Goal: Information Seeking & Learning: Learn about a topic

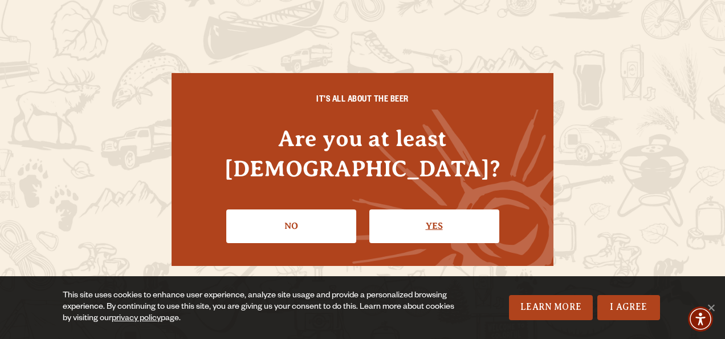
click at [462, 217] on link "Yes" at bounding box center [434, 225] width 130 height 33
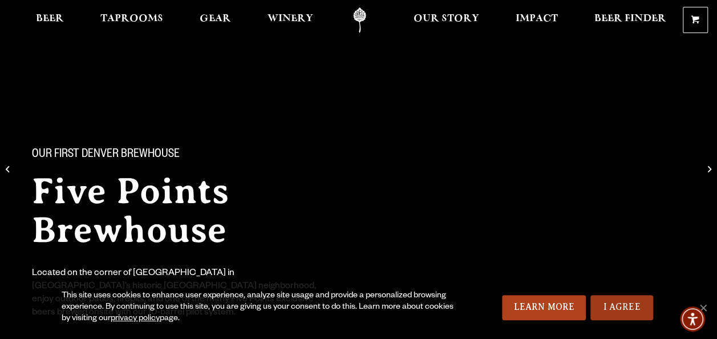
click at [636, 305] on link "I Agree" at bounding box center [621, 307] width 63 height 25
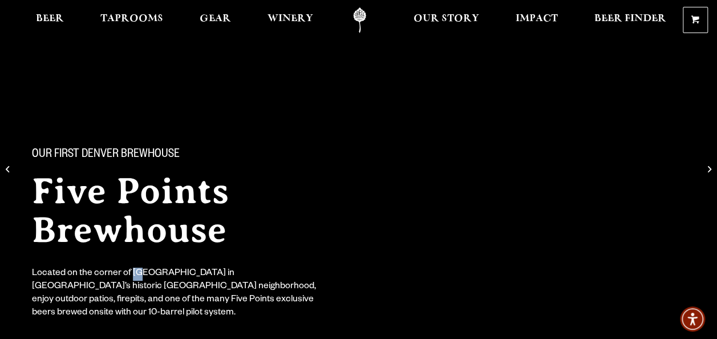
drag, startPoint x: 132, startPoint y: 271, endPoint x: 140, endPoint y: 278, distance: 10.9
click at [140, 278] on div "Located on the corner of [GEOGRAPHIC_DATA] in [GEOGRAPHIC_DATA]’s historic [GEO…" at bounding box center [178, 293] width 292 height 52
click at [144, 278] on div "Located on the corner of 30th & Larimer in Denver’s historic Five Points neighb…" at bounding box center [178, 293] width 292 height 52
click at [131, 273] on div "Located on the corner of 30th & Larimer in Denver’s historic Five Points neighb…" at bounding box center [178, 293] width 292 height 52
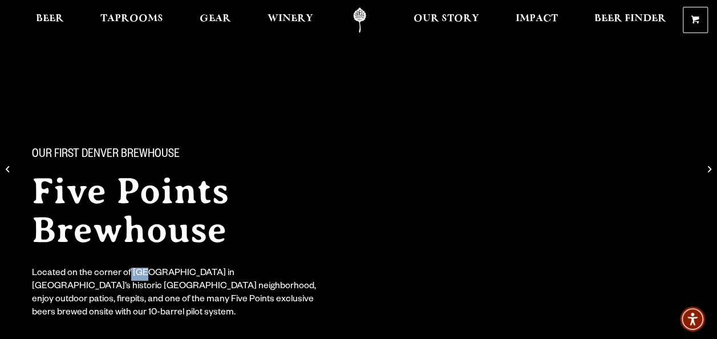
drag, startPoint x: 128, startPoint y: 271, endPoint x: 147, endPoint y: 271, distance: 18.8
click at [147, 271] on div "Located on the corner of 30th & Larimer in Denver’s historic Five Points neighb…" at bounding box center [178, 293] width 292 height 52
click at [135, 272] on div "Located on the corner of 30th & Larimer in Denver’s historic Five Points neighb…" at bounding box center [178, 293] width 292 height 52
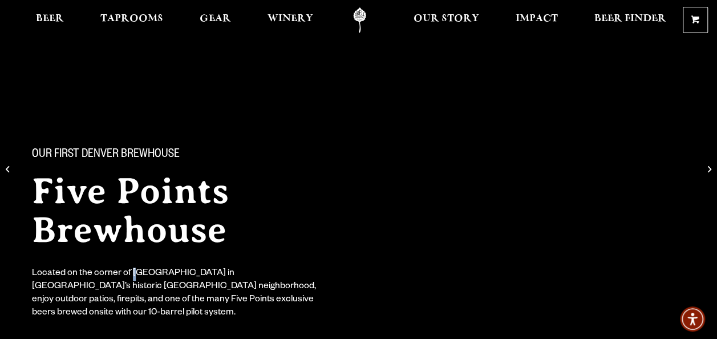
click at [135, 272] on div "Located on the corner of 30th & Larimer in Denver’s historic Five Points neighb…" at bounding box center [178, 293] width 292 height 52
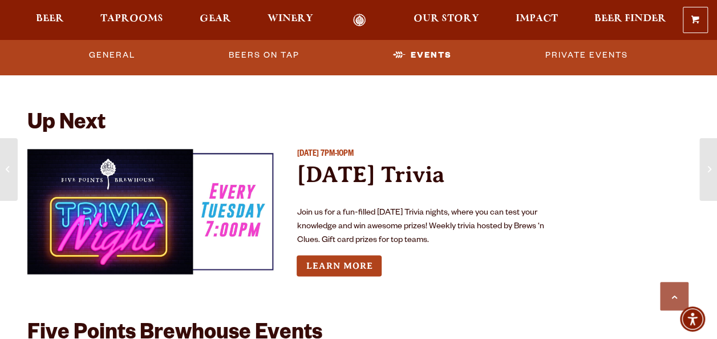
scroll to position [3160, 0]
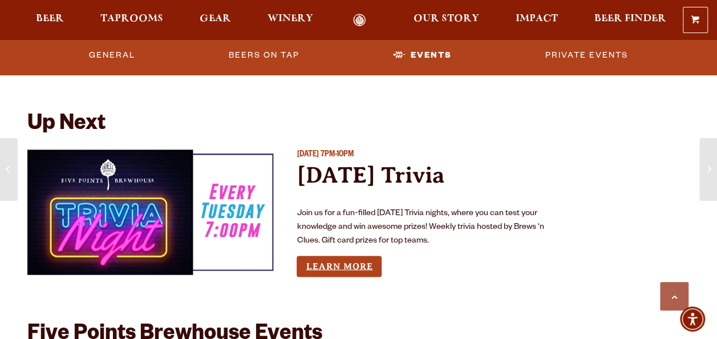
click at [352, 255] on link "Learn More" at bounding box center [338, 265] width 85 height 21
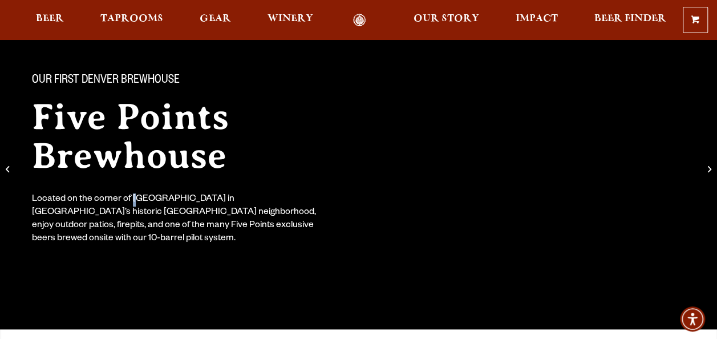
scroll to position [0, 0]
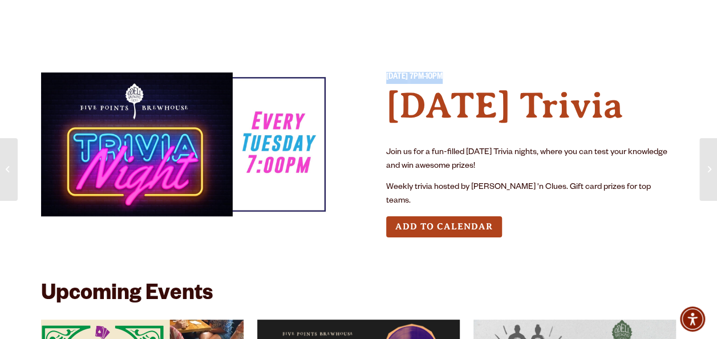
drag, startPoint x: 384, startPoint y: 78, endPoint x: 541, endPoint y: 72, distance: 156.3
click at [541, 72] on div "[DATE] 7PM-10PM [DATE] Trivia Join us for a fun-filled [DATE] Trivia nights, wh…" at bounding box center [358, 164] width 635 height 184
click at [541, 72] on div "[DATE] 7PM-10PM [DATE] Trivia Join us for a fun-filled [DATE] Trivia nights, wh…" at bounding box center [358, 163] width 635 height 238
